Goal: Task Accomplishment & Management: Use online tool/utility

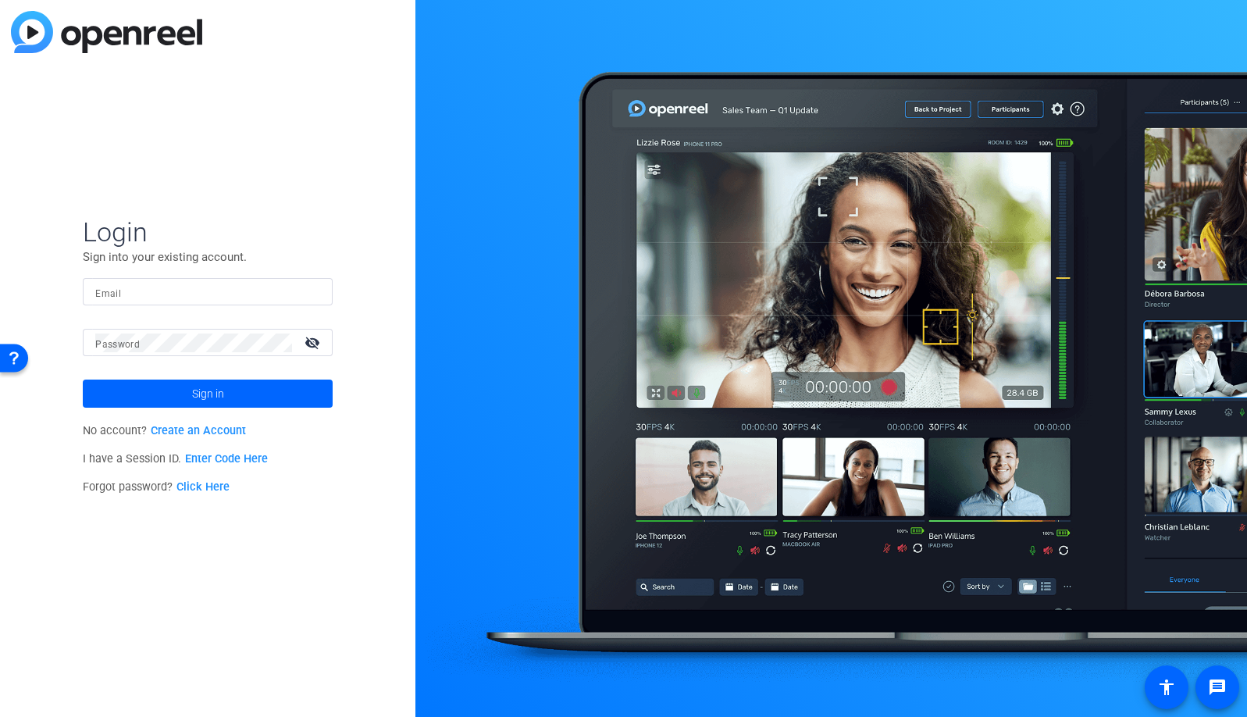
click at [280, 295] on input "Email" at bounding box center [207, 292] width 225 height 19
click at [303, 296] on img at bounding box center [306, 292] width 11 height 19
type input "studiosupport+3@openreel.com"
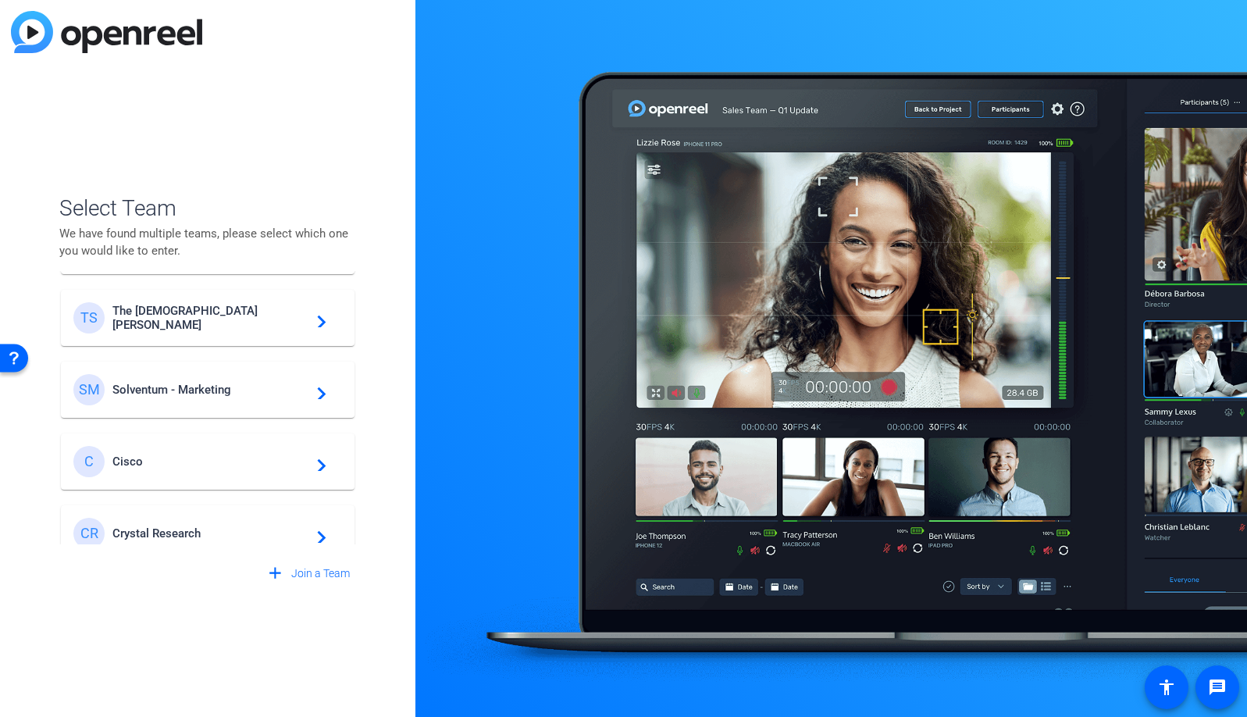
scroll to position [592, 0]
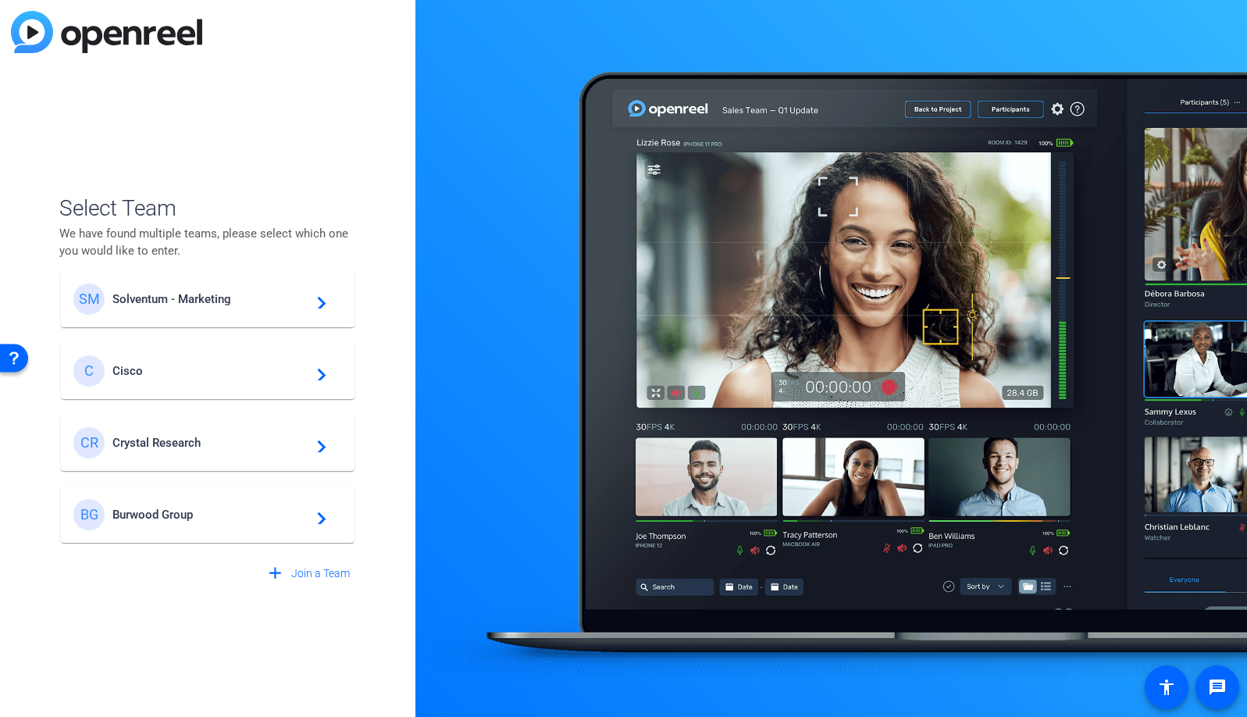
click at [199, 299] on span "Solventum - Marketing" at bounding box center [209, 299] width 195 height 14
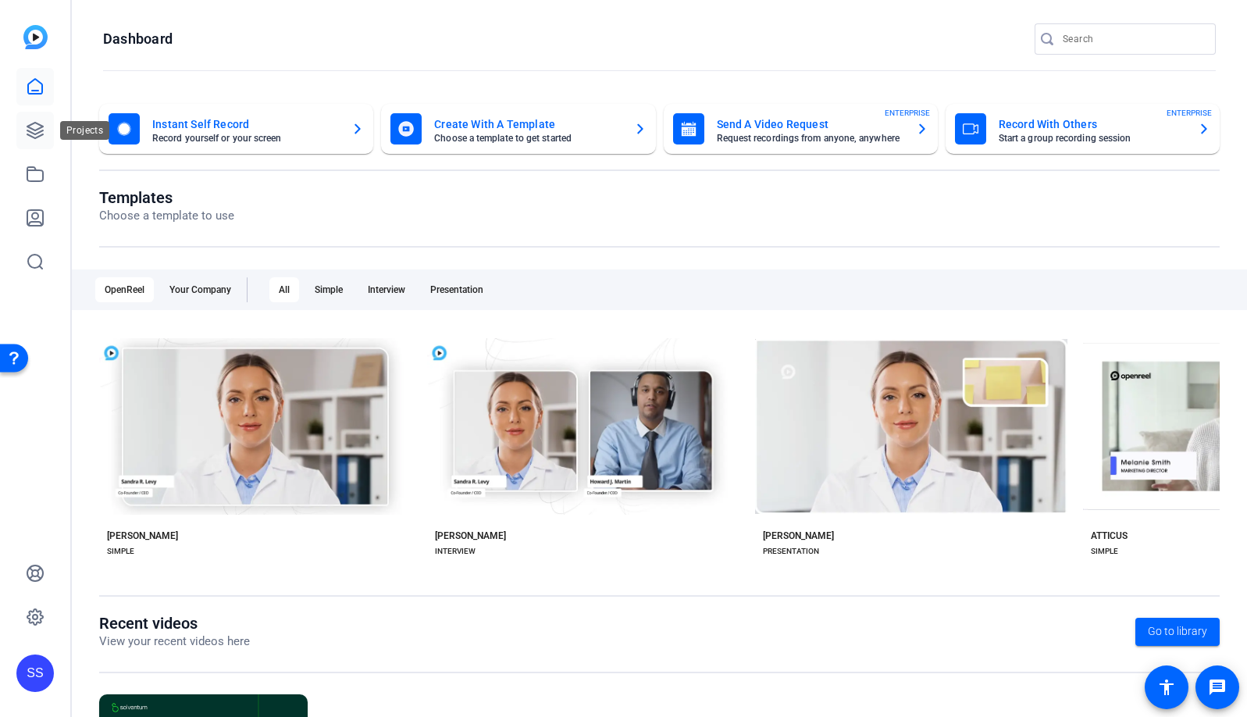
click at [37, 135] on icon at bounding box center [35, 130] width 19 height 19
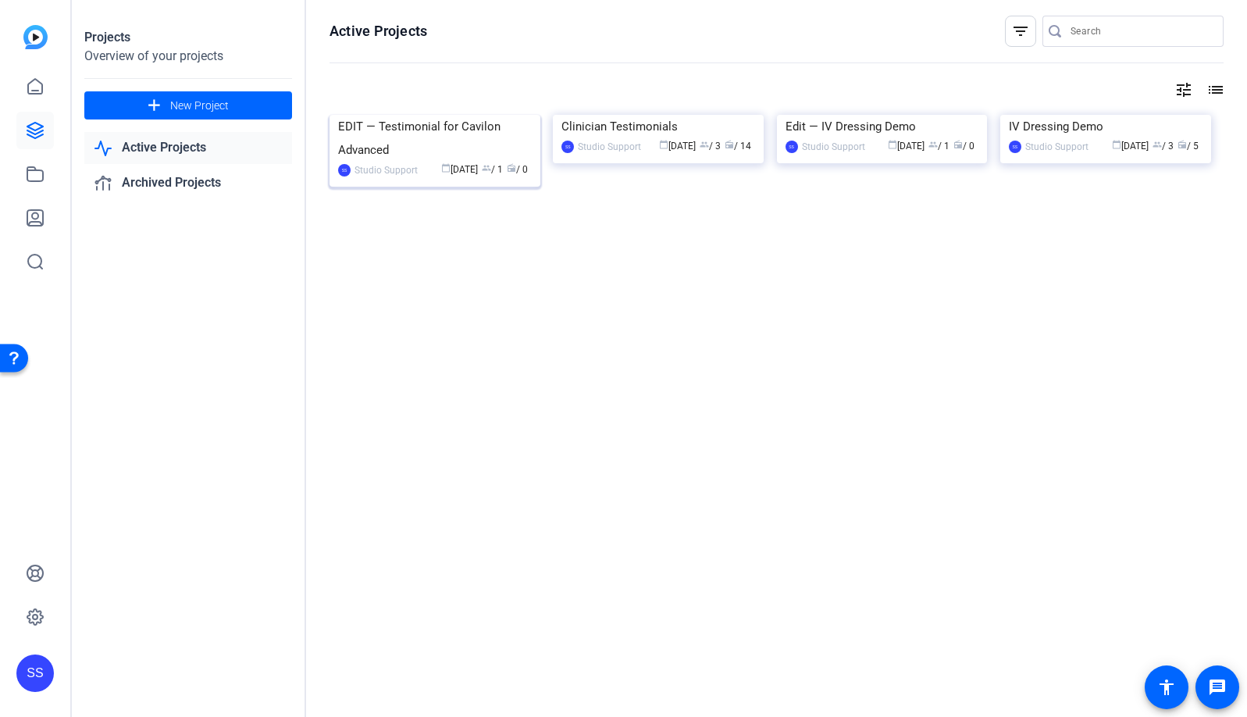
click at [462, 115] on img at bounding box center [435, 115] width 211 height 0
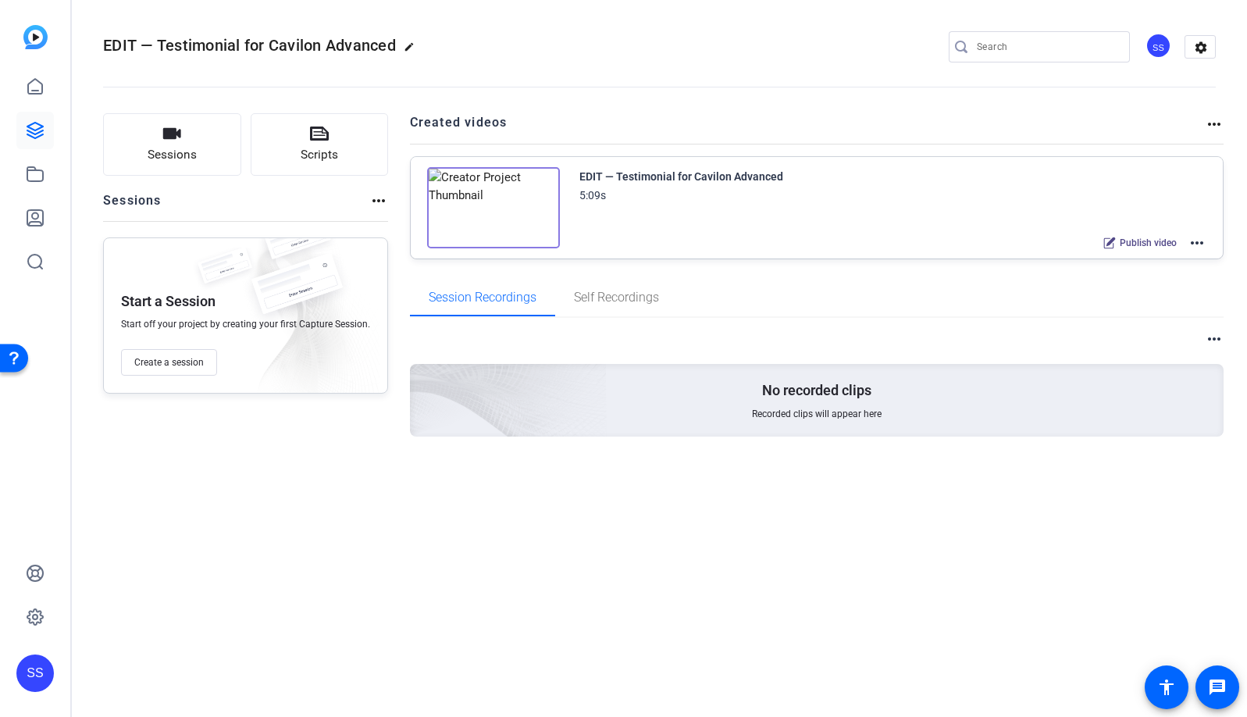
click at [1197, 237] on mat-icon "more_horiz" at bounding box center [1197, 243] width 19 height 19
click at [1154, 260] on span "Edit in Creator" at bounding box center [1140, 261] width 109 height 19
